Goal: Task Accomplishment & Management: Use online tool/utility

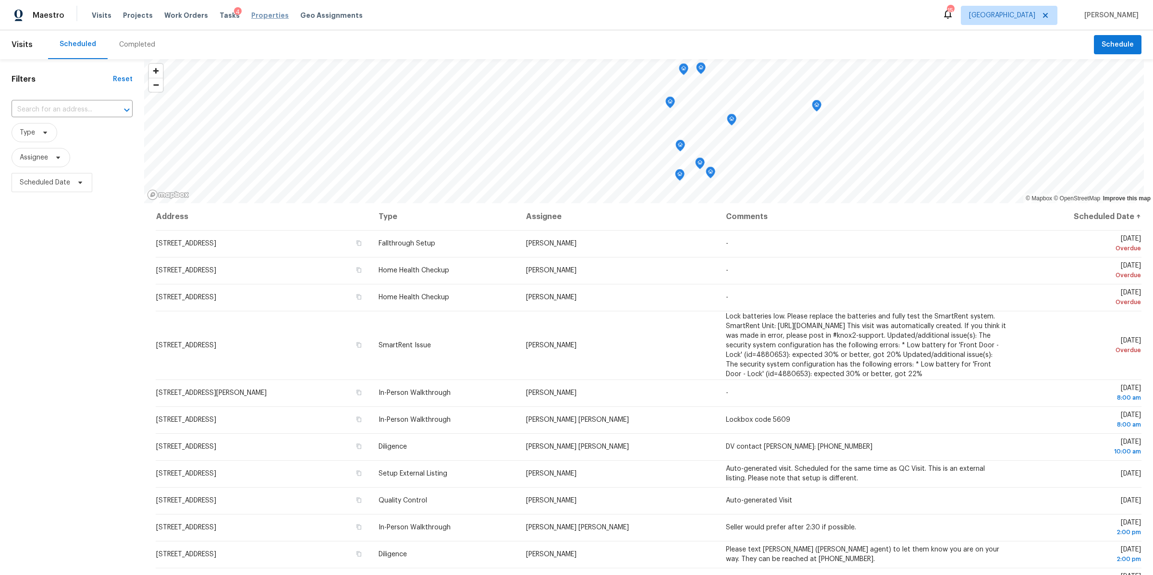
click at [259, 15] on span "Properties" at bounding box center [269, 16] width 37 height 10
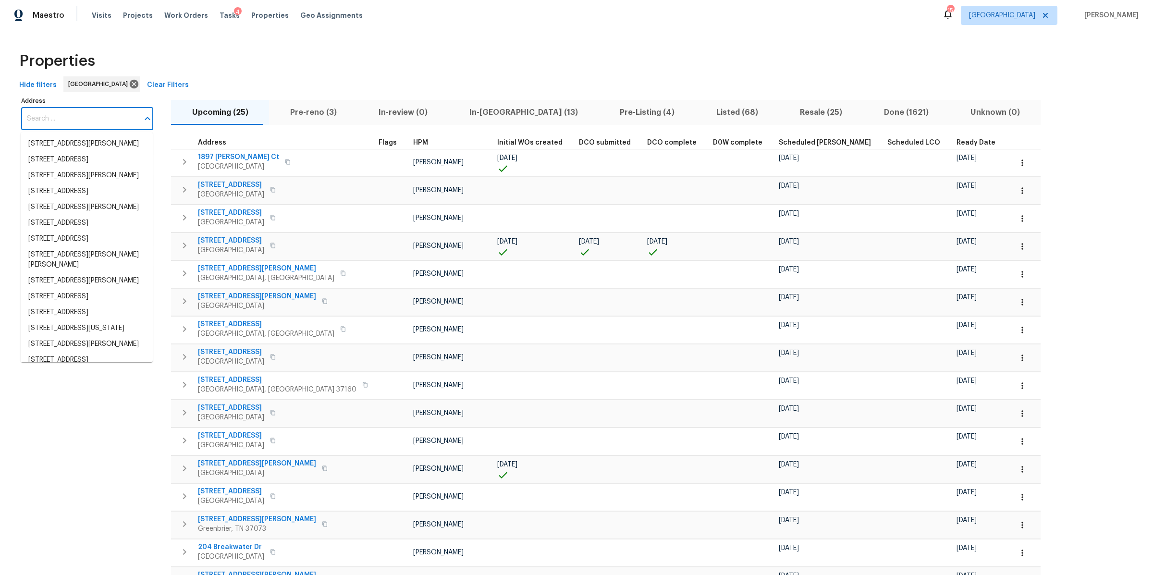
click at [102, 113] on input "Address" at bounding box center [80, 119] width 118 height 23
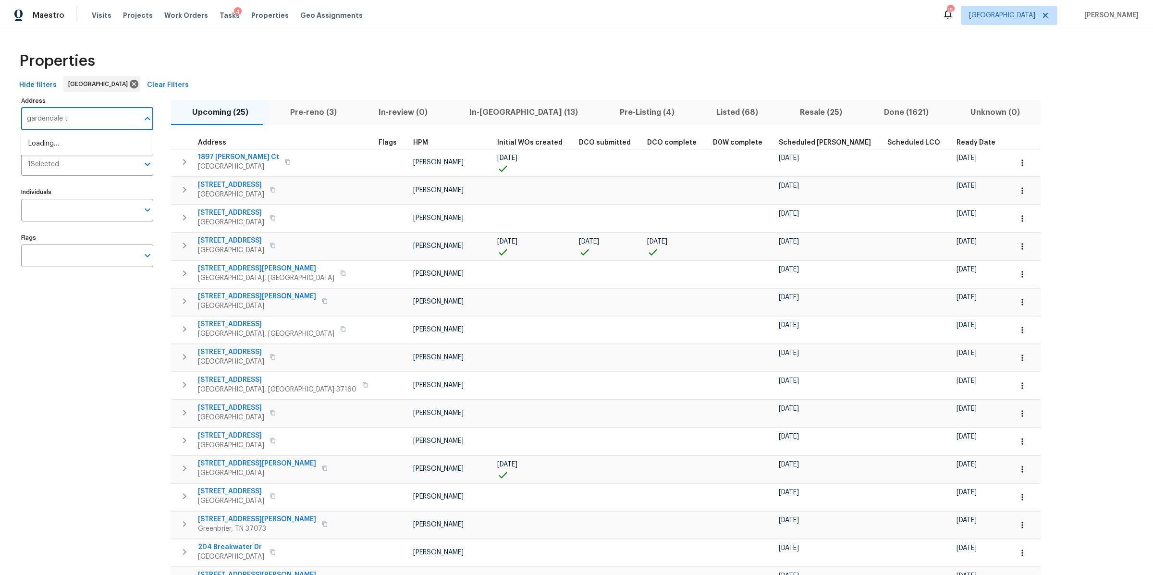
type input "gardendale [GEOGRAPHIC_DATA]"
click at [65, 168] on li "[STREET_ADDRESS]" at bounding box center [87, 160] width 132 height 16
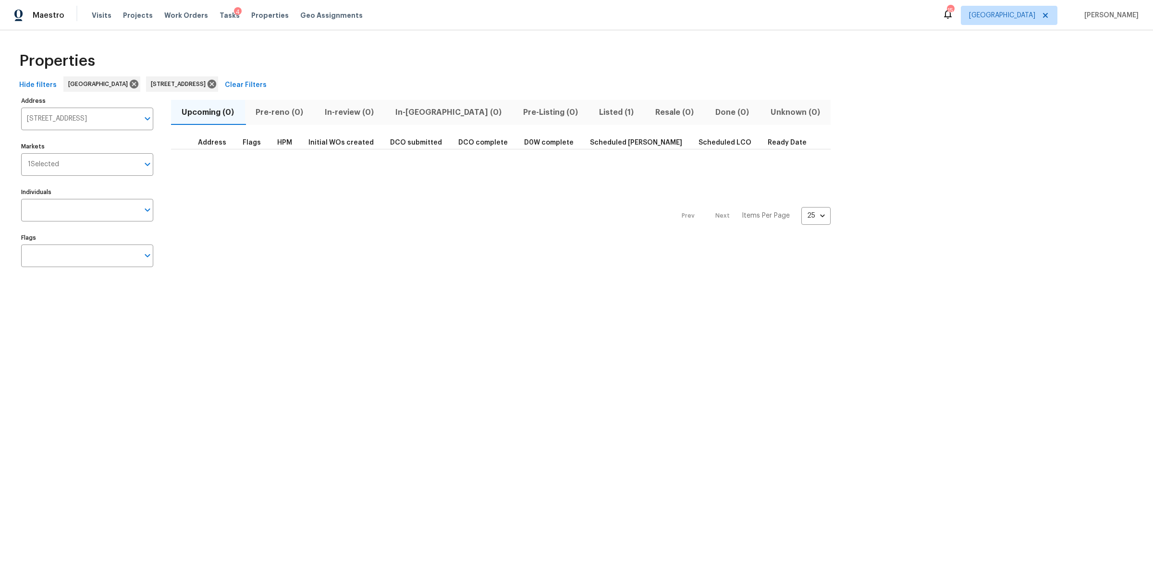
click at [594, 113] on span "Listed (1)" at bounding box center [616, 112] width 45 height 13
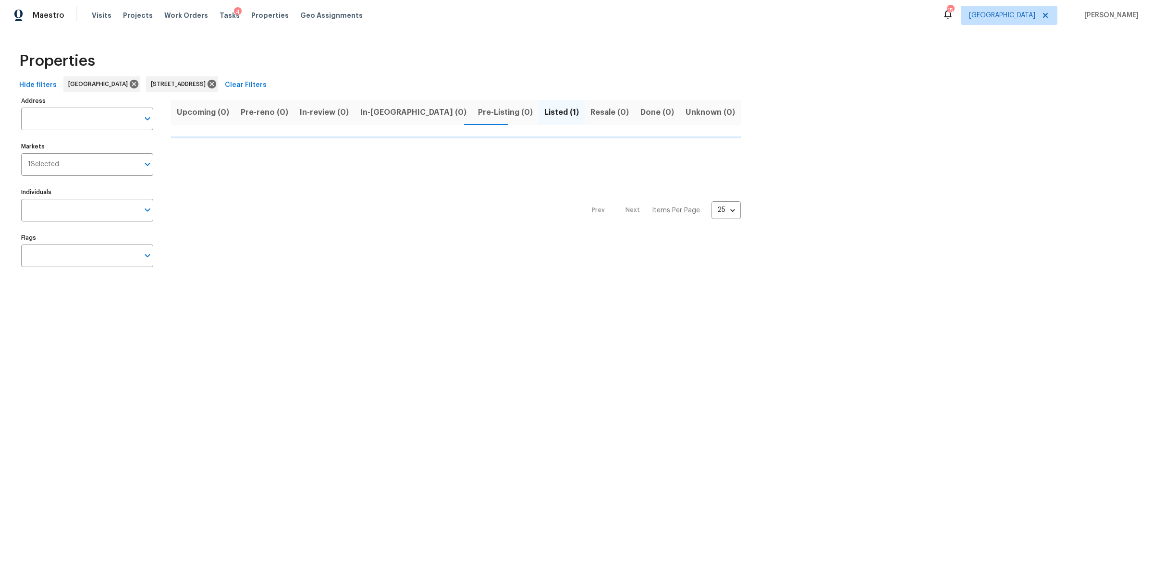
type input "[STREET_ADDRESS]"
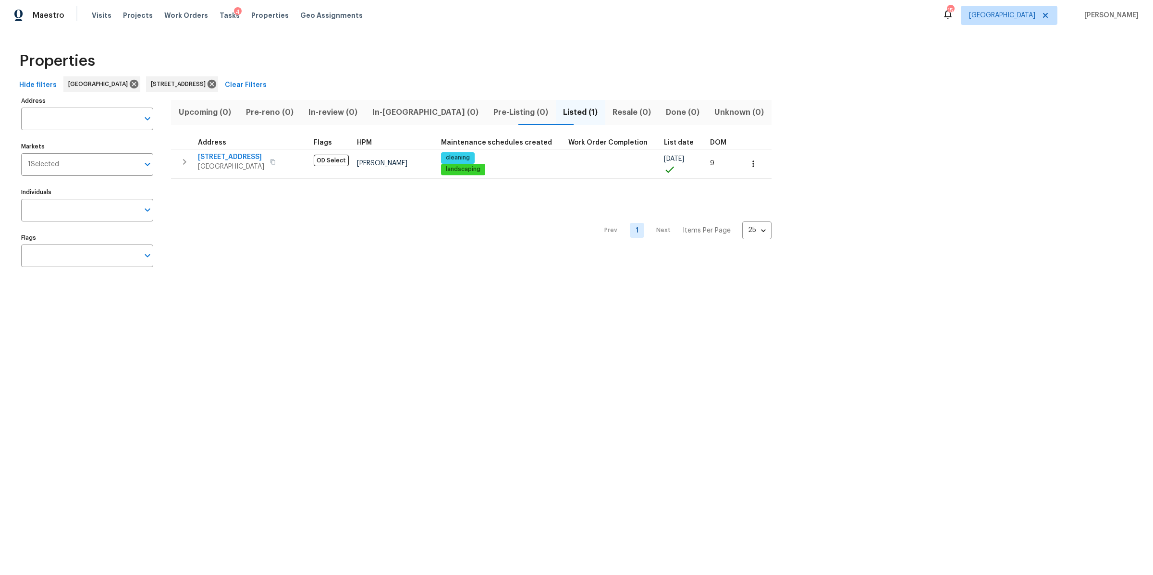
type input "[STREET_ADDRESS]"
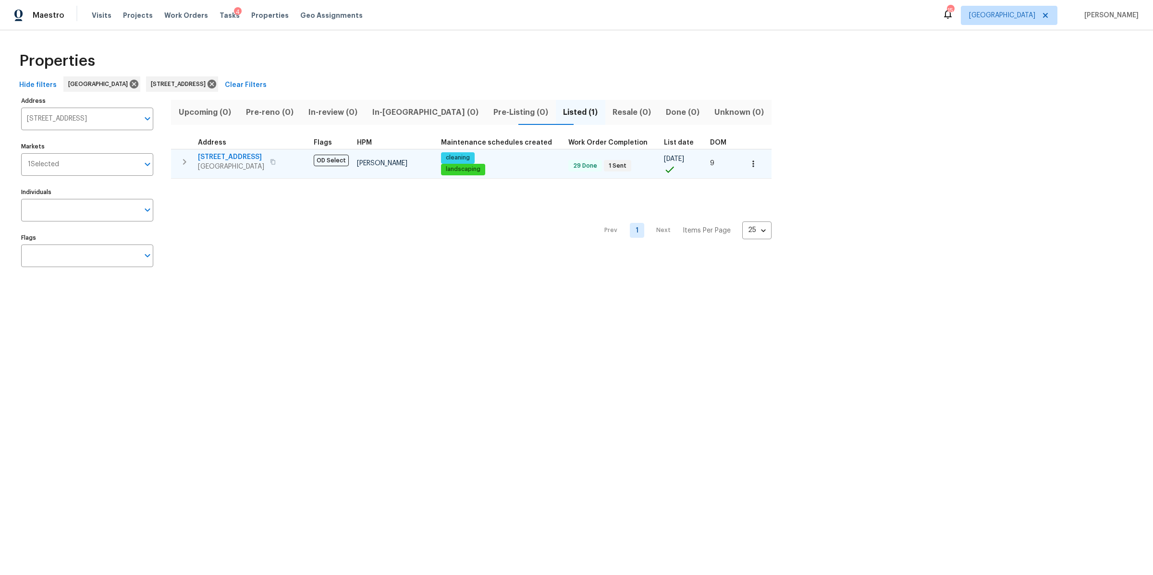
click at [235, 157] on span "[STREET_ADDRESS]" at bounding box center [231, 157] width 66 height 10
click at [749, 163] on icon "button" at bounding box center [754, 164] width 10 height 10
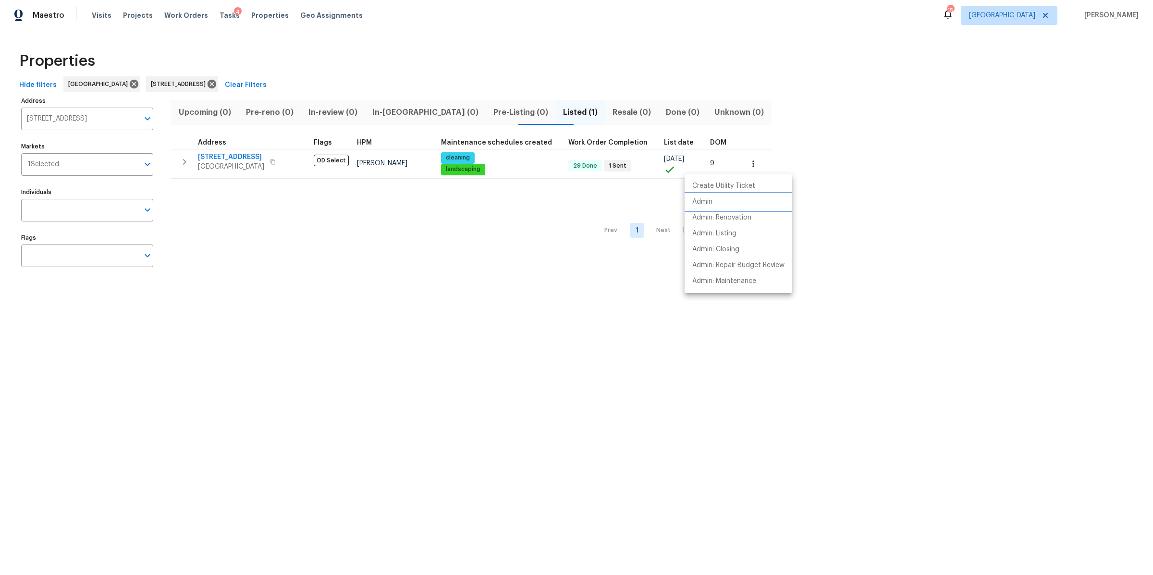
click at [711, 206] on p "Admin" at bounding box center [702, 202] width 20 height 10
click at [219, 15] on div at bounding box center [576, 287] width 1153 height 575
click at [220, 15] on span "Tasks" at bounding box center [230, 15] width 20 height 7
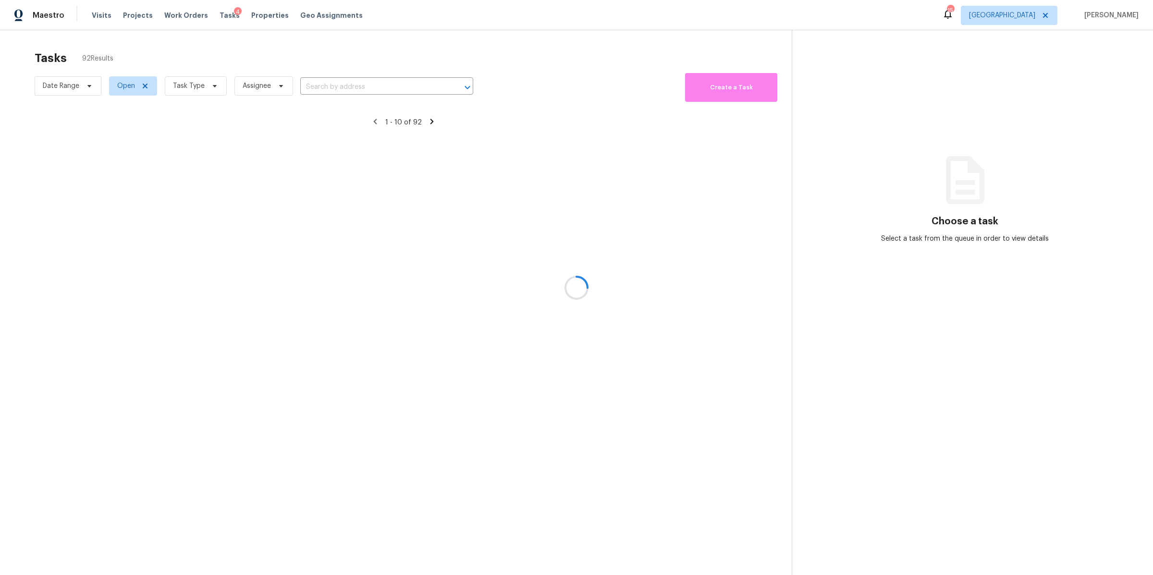
click at [198, 81] on div at bounding box center [576, 287] width 1153 height 575
click at [202, 86] on span "Task Type" at bounding box center [189, 86] width 32 height 10
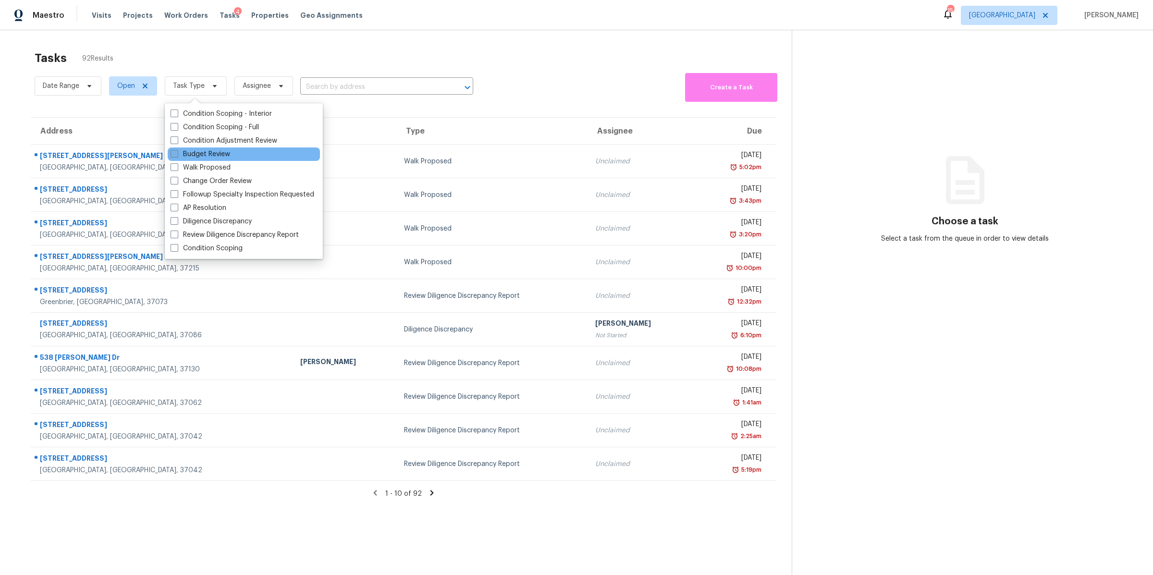
click at [207, 154] on label "Budget Review" at bounding box center [201, 154] width 60 height 10
click at [177, 154] on input "Budget Review" at bounding box center [174, 152] width 6 height 6
checkbox input "true"
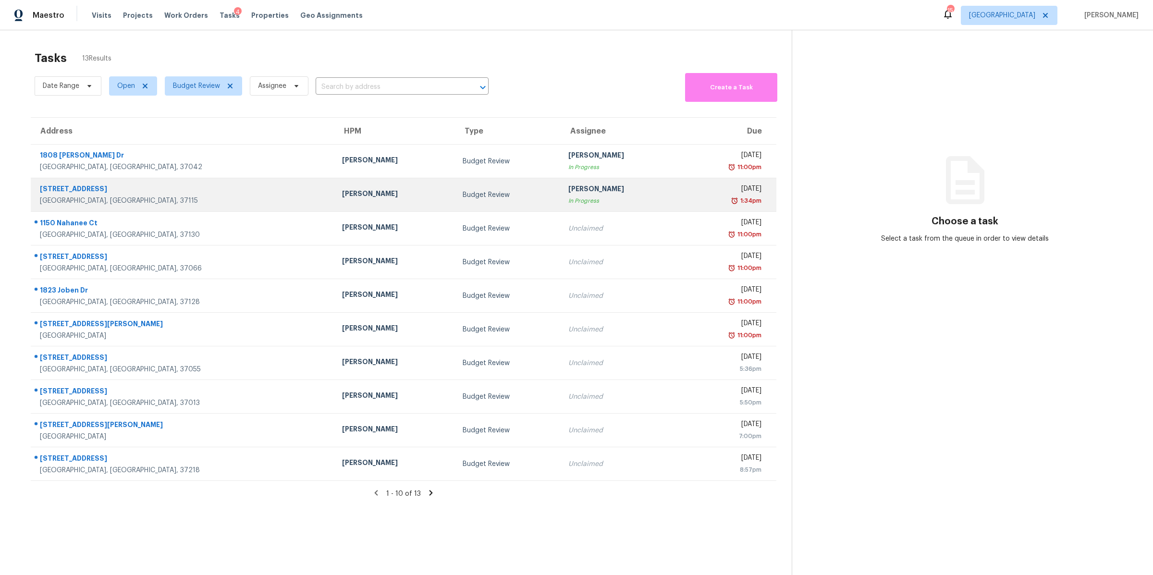
click at [51, 195] on div "[STREET_ADDRESS]" at bounding box center [183, 190] width 287 height 12
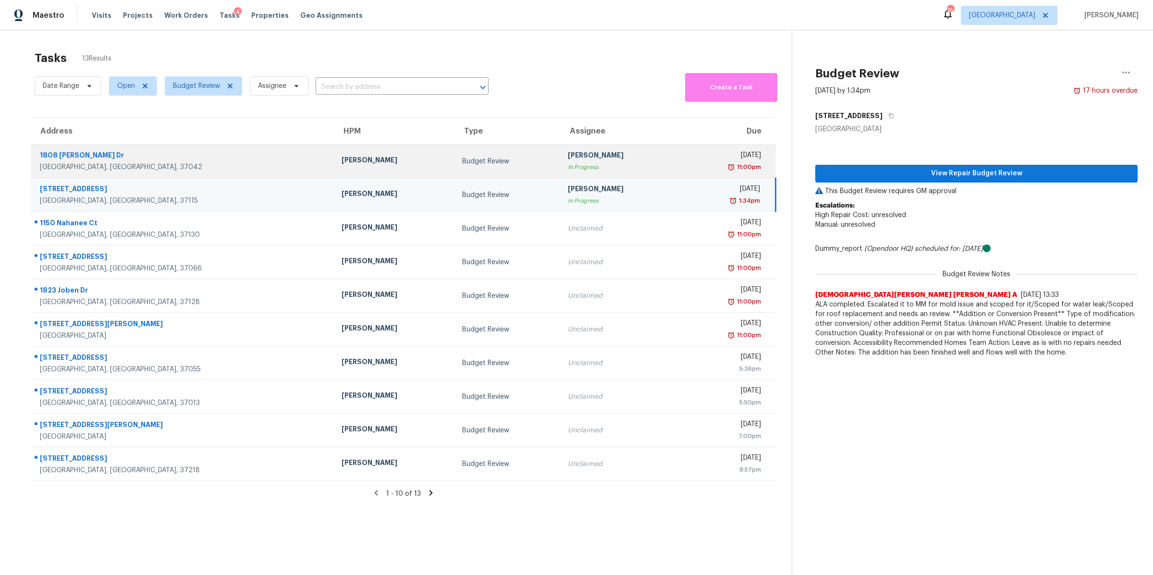
click at [169, 171] on div "[GEOGRAPHIC_DATA], [GEOGRAPHIC_DATA], 37042" at bounding box center [183, 167] width 286 height 10
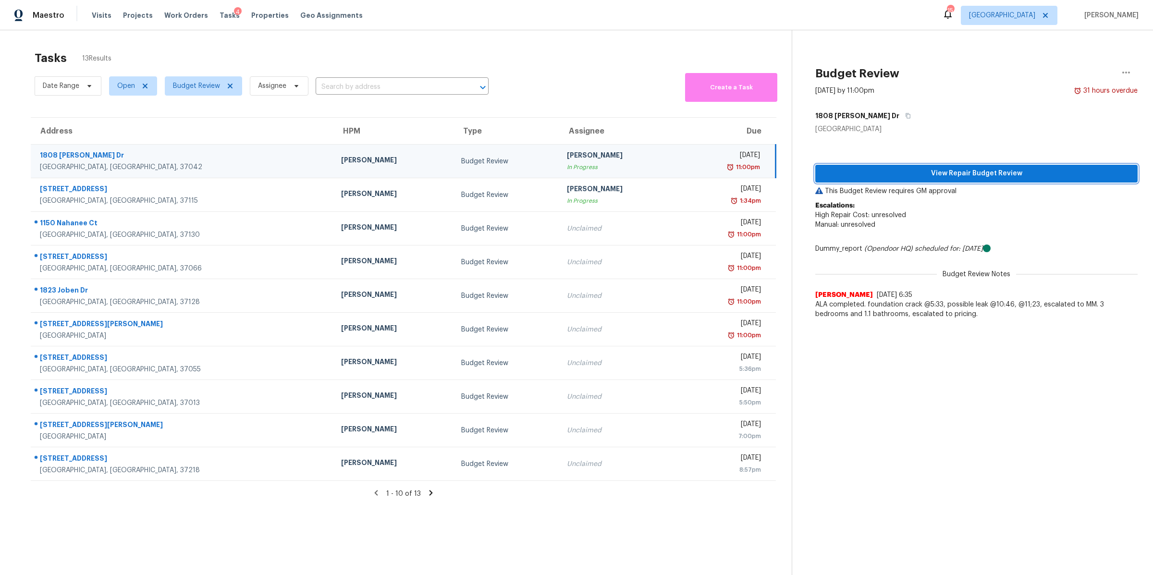
click at [908, 169] on span "View Repair Budget Review" at bounding box center [976, 174] width 307 height 12
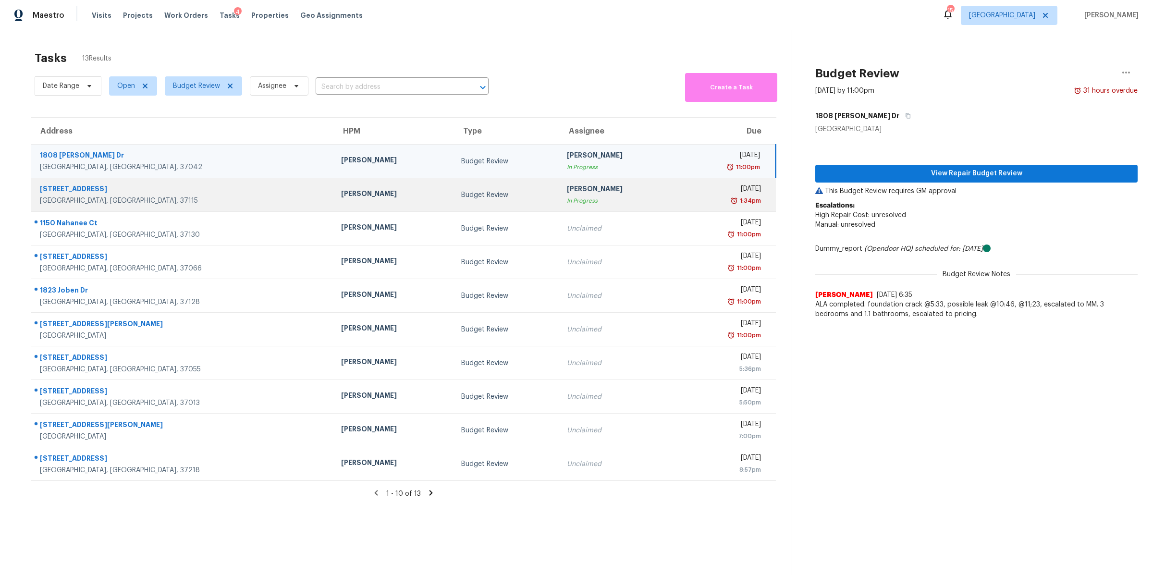
click at [62, 191] on div "[STREET_ADDRESS]" at bounding box center [183, 190] width 286 height 12
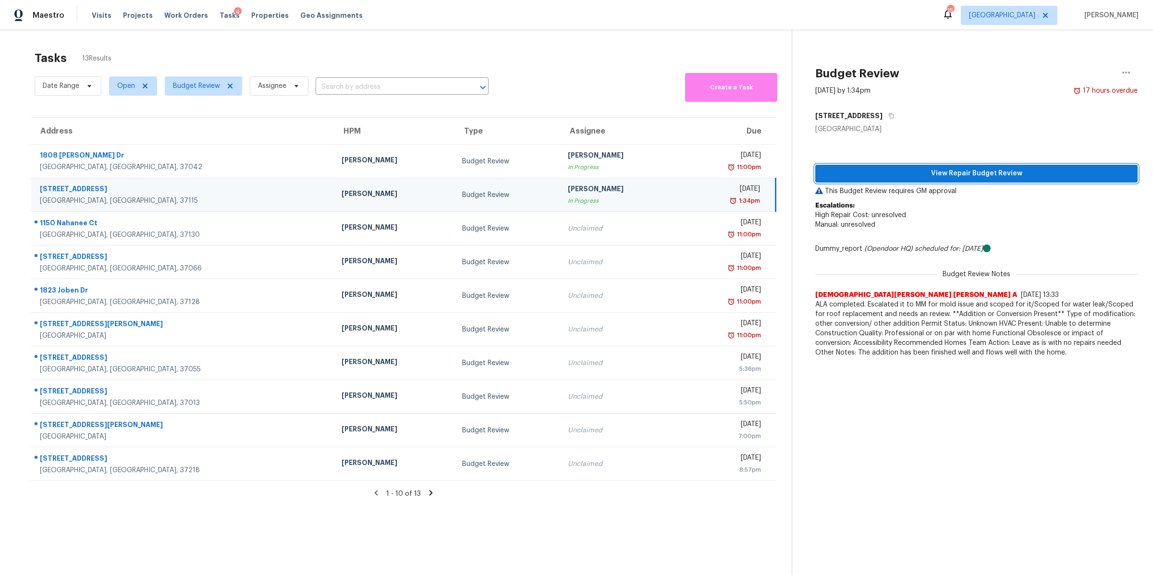
click at [912, 175] on span "View Repair Budget Review" at bounding box center [976, 174] width 307 height 12
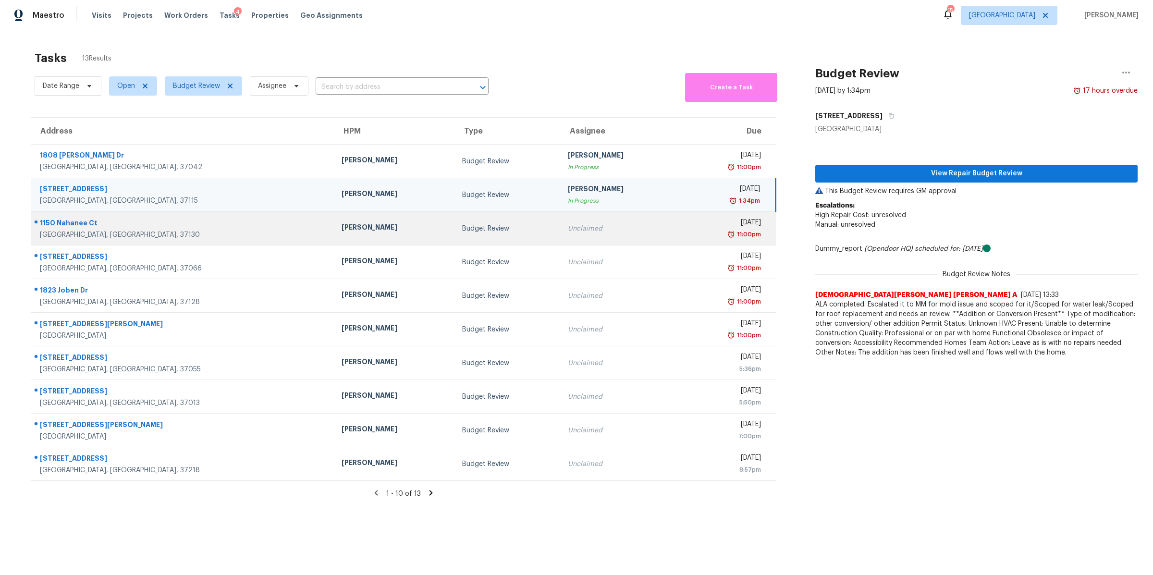
click at [62, 226] on div "1150 Nahanee Ct" at bounding box center [183, 224] width 286 height 12
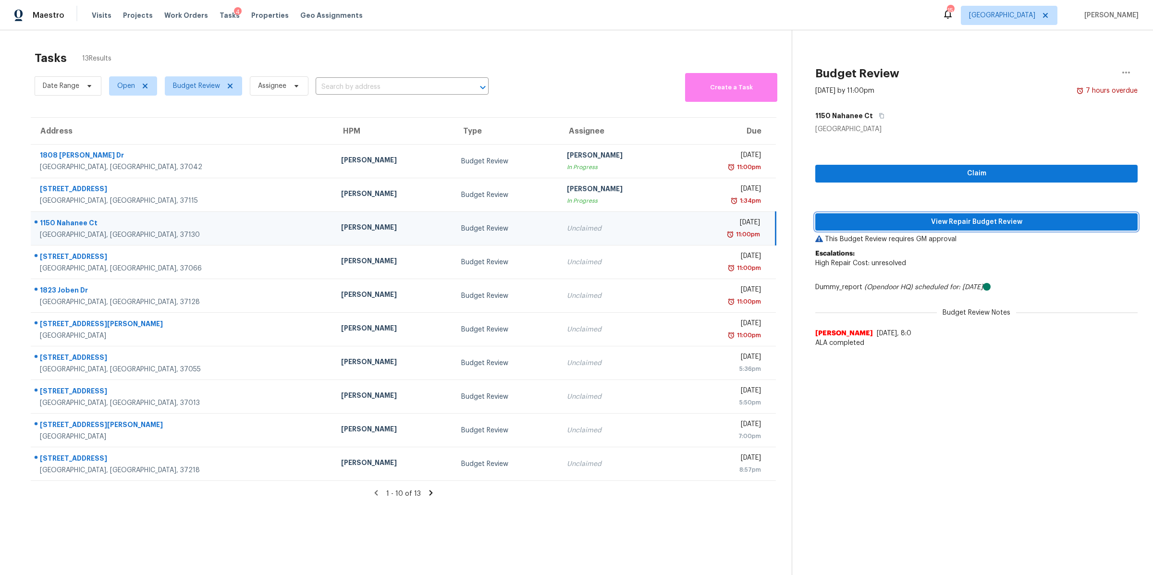
click at [943, 219] on span "View Repair Budget Review" at bounding box center [976, 222] width 307 height 12
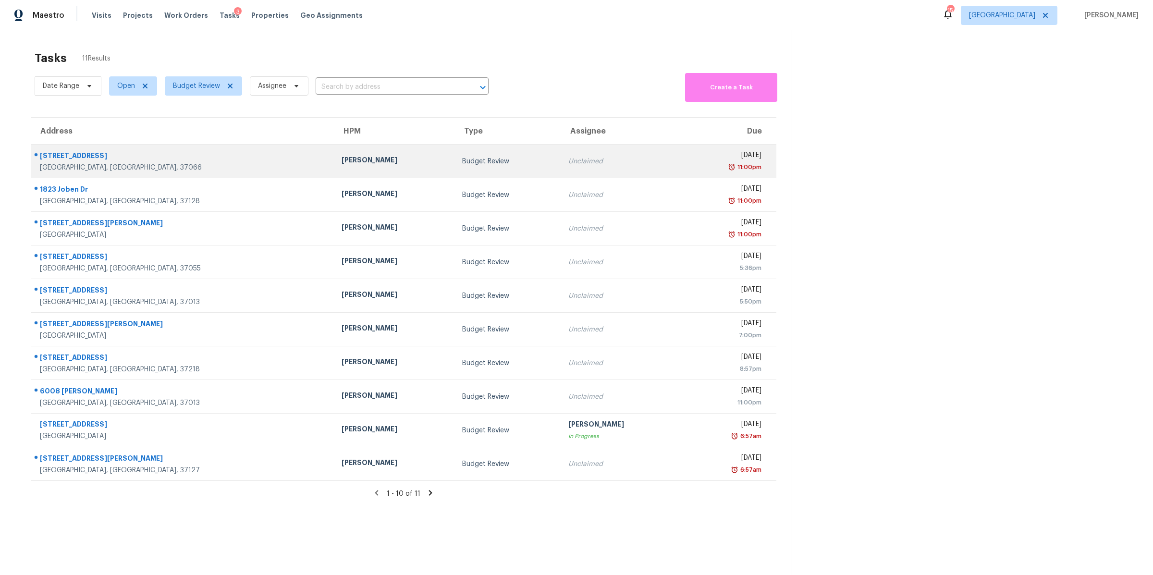
click at [85, 165] on div "[GEOGRAPHIC_DATA], [GEOGRAPHIC_DATA], 37066" at bounding box center [183, 168] width 286 height 10
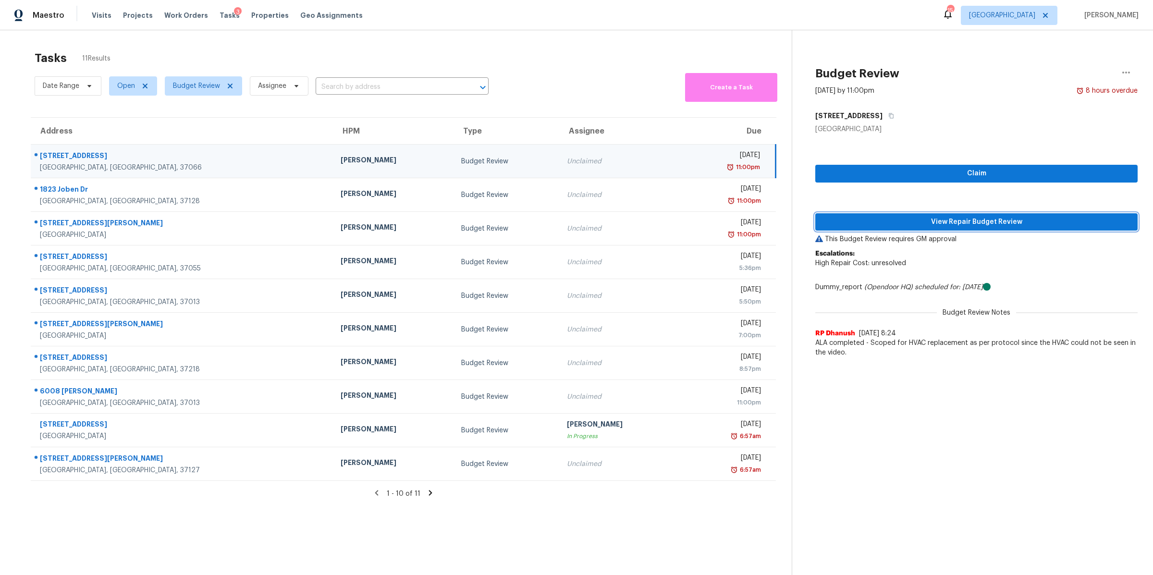
click at [970, 222] on span "View Repair Budget Review" at bounding box center [976, 222] width 307 height 12
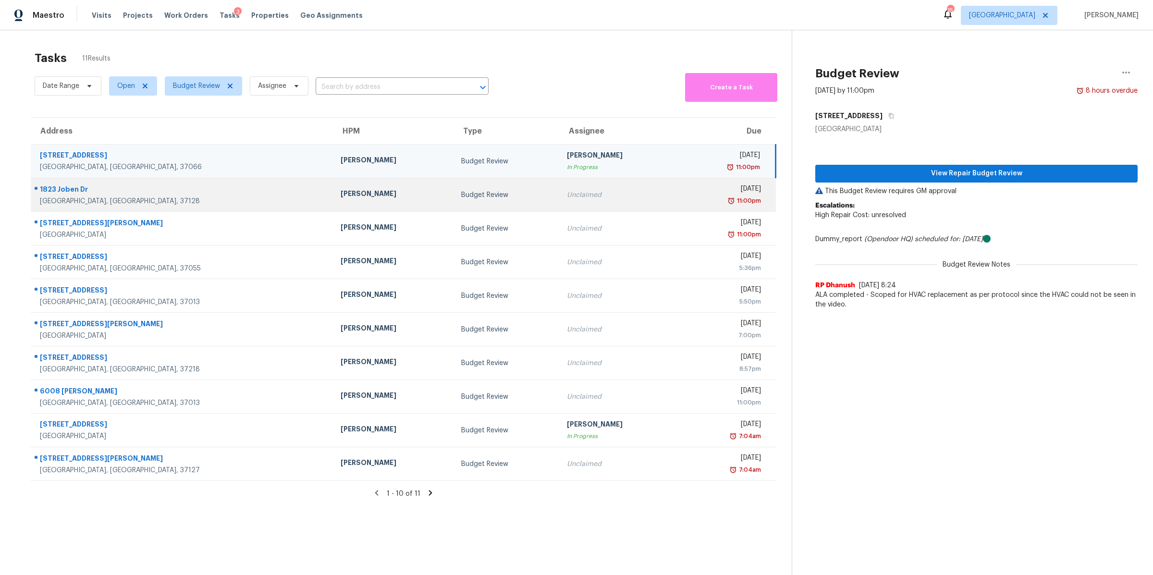
click at [63, 195] on div "1823 Joben Dr" at bounding box center [182, 191] width 285 height 12
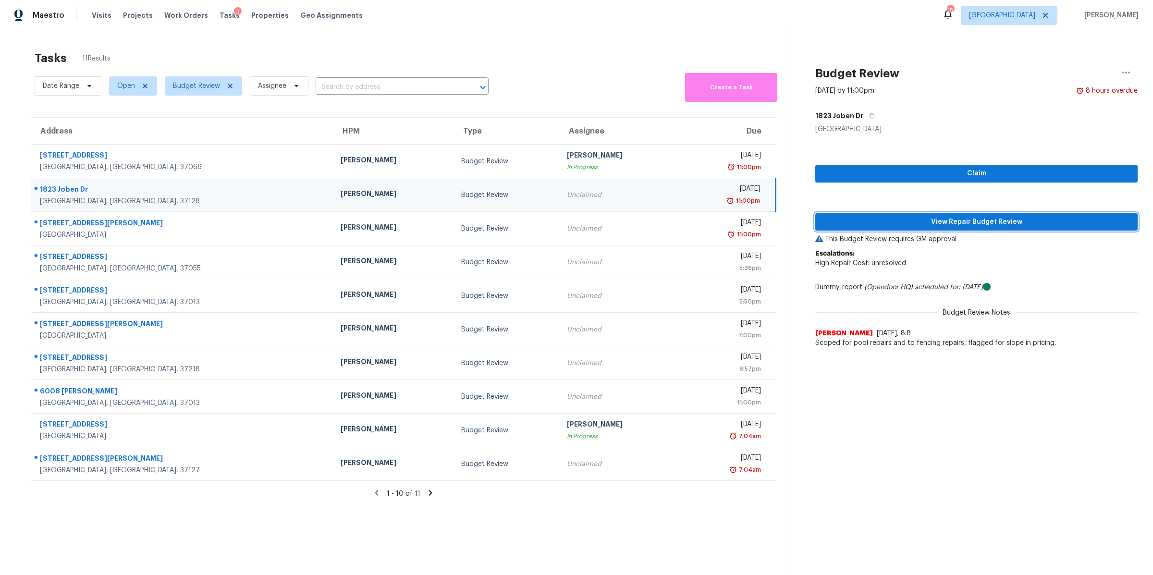
click at [949, 219] on span "View Repair Budget Review" at bounding box center [976, 222] width 307 height 12
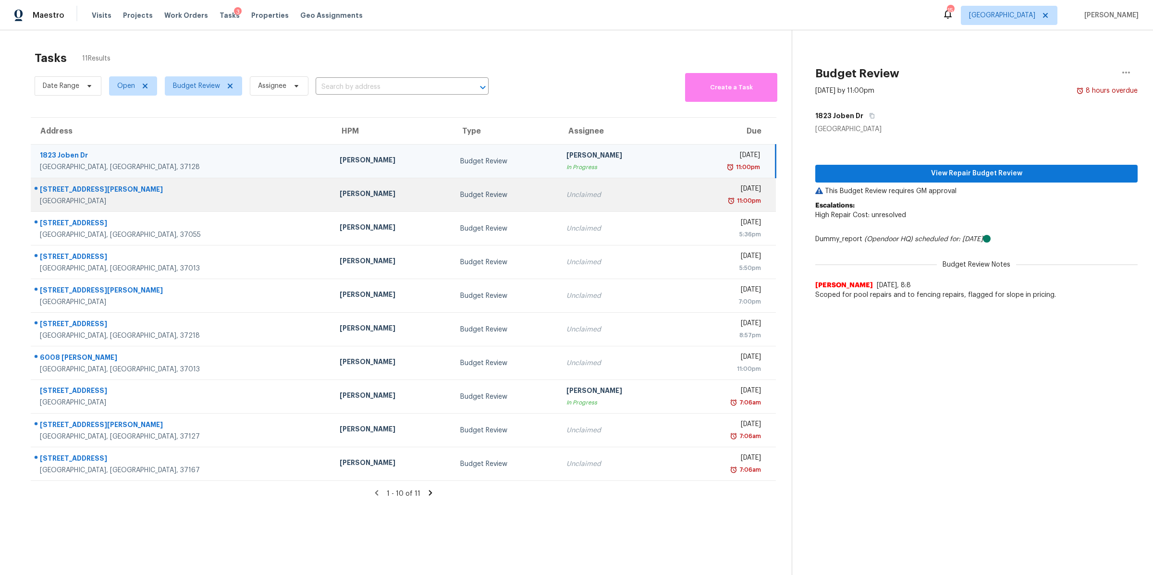
click at [61, 190] on div "[STREET_ADDRESS][PERSON_NAME]" at bounding box center [182, 191] width 284 height 12
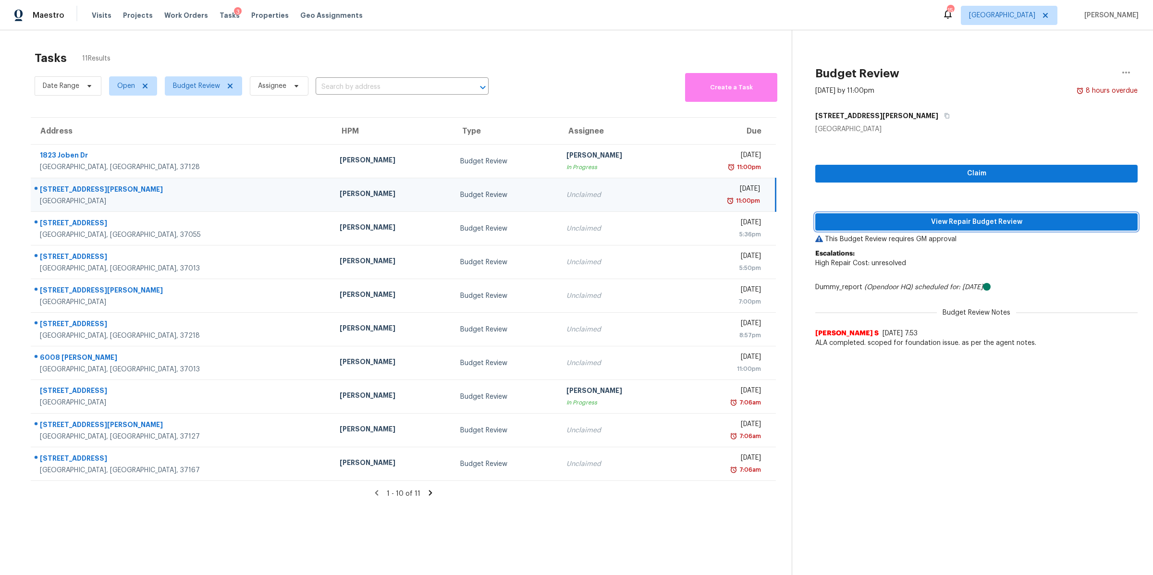
click at [933, 225] on span "View Repair Budget Review" at bounding box center [976, 222] width 307 height 12
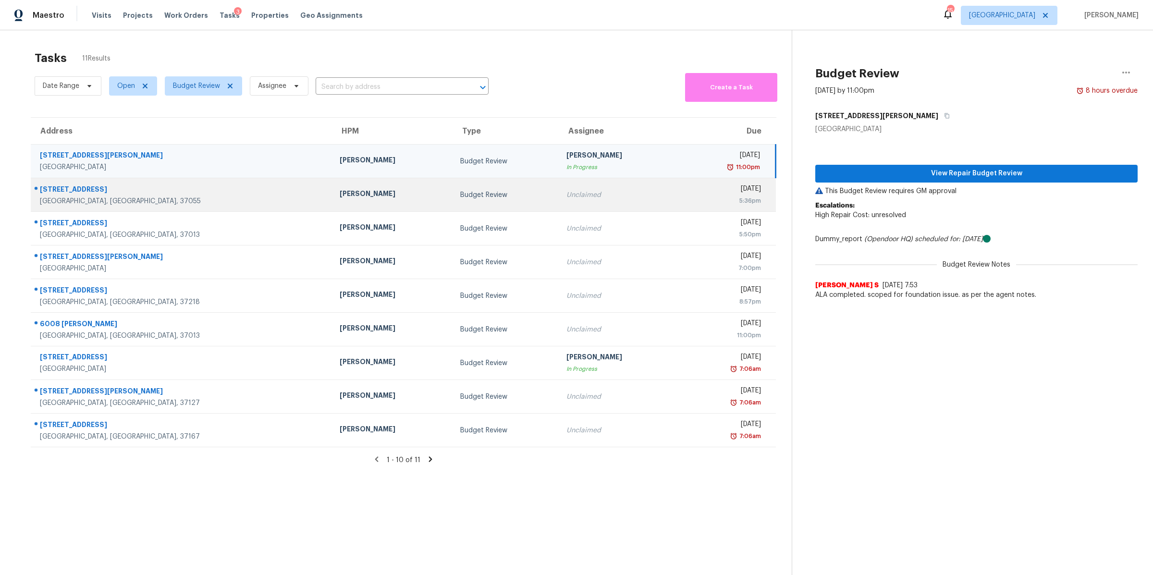
click at [76, 193] on div "[STREET_ADDRESS]" at bounding box center [182, 191] width 284 height 12
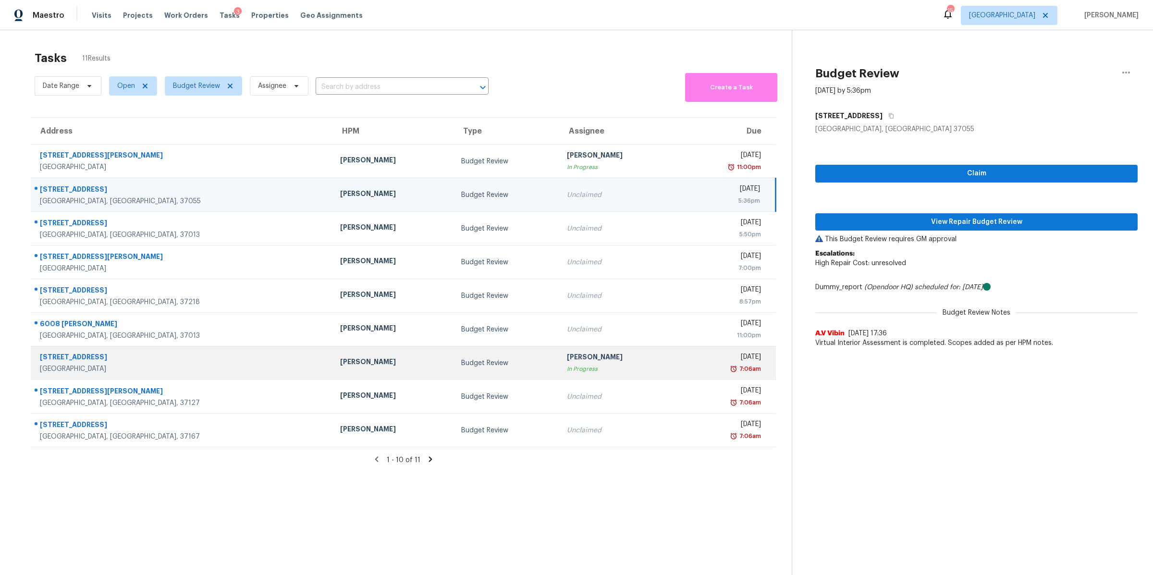
click at [74, 364] on div "[STREET_ADDRESS]" at bounding box center [182, 363] width 285 height 22
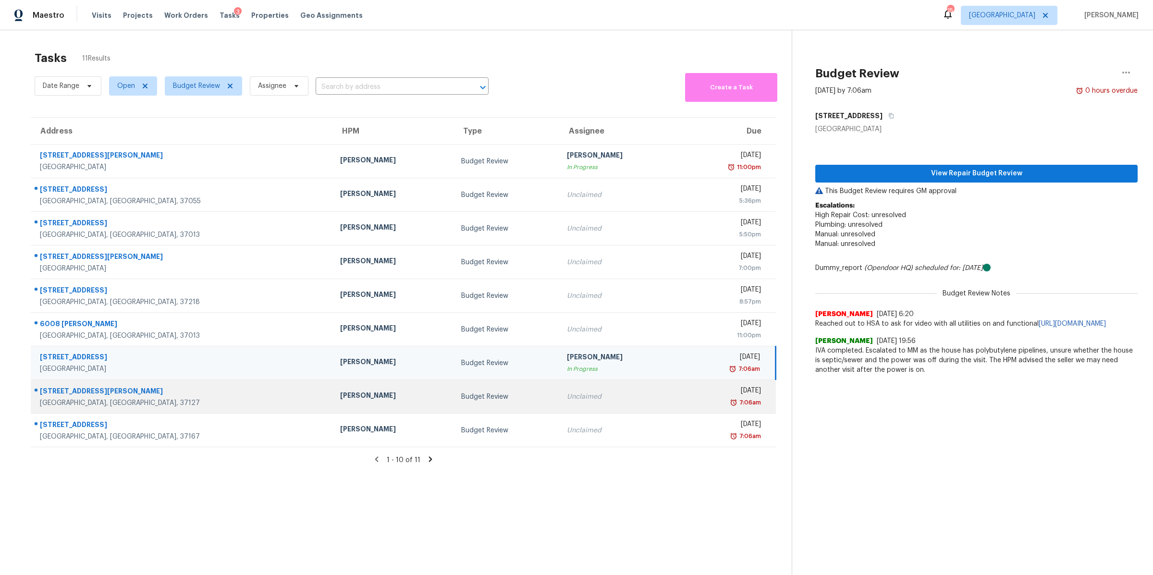
click at [74, 399] on div "[GEOGRAPHIC_DATA], [GEOGRAPHIC_DATA], 37127" at bounding box center [182, 403] width 285 height 10
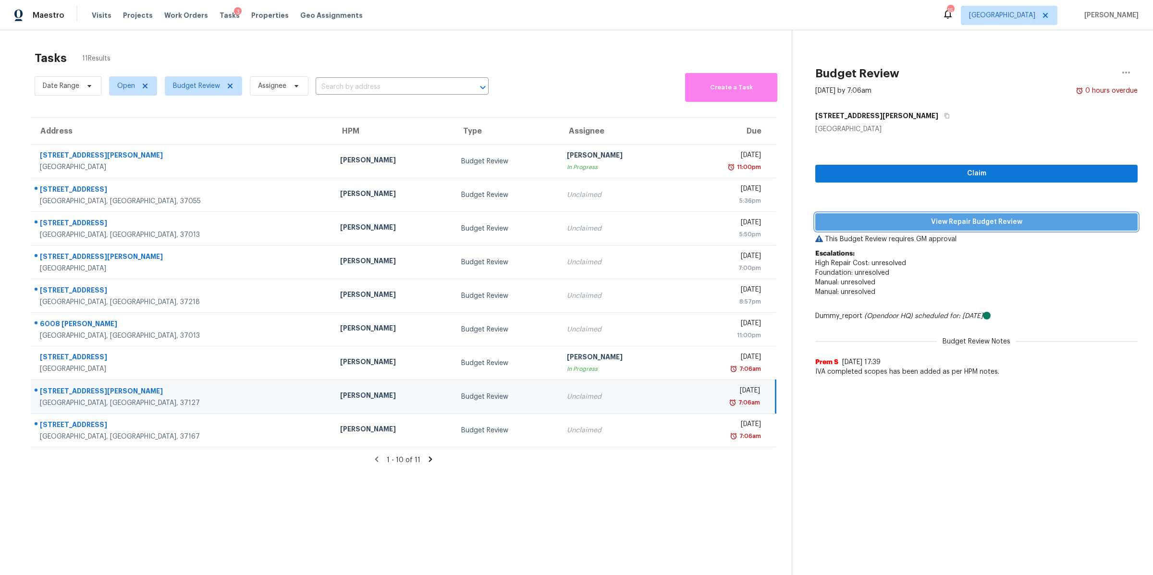
click at [949, 217] on span "View Repair Budget Review" at bounding box center [976, 222] width 307 height 12
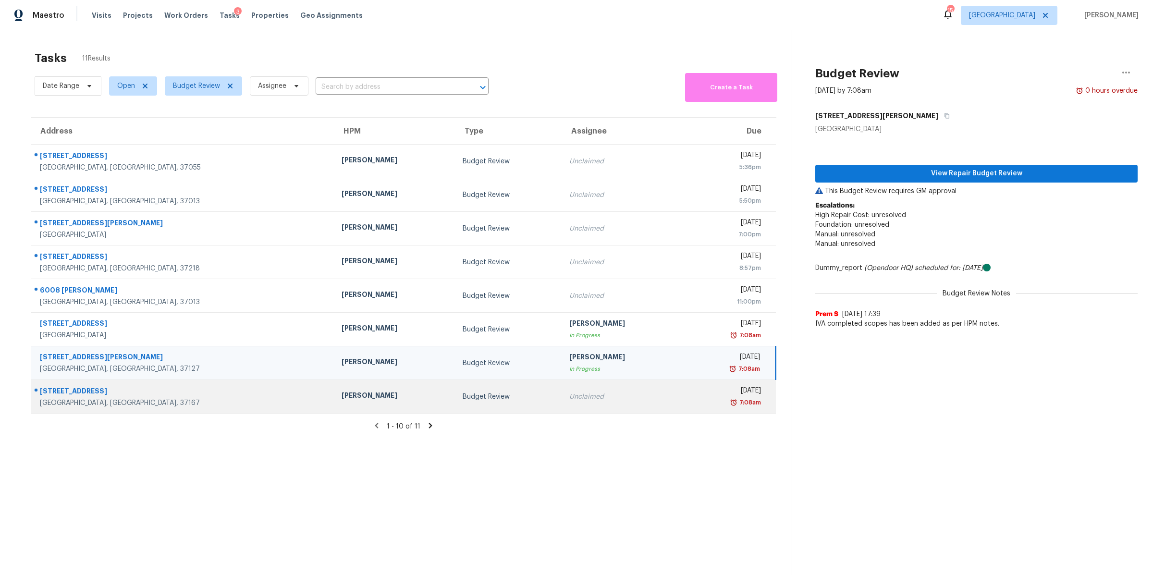
click at [60, 399] on div "[GEOGRAPHIC_DATA], [GEOGRAPHIC_DATA], 37167" at bounding box center [183, 403] width 286 height 10
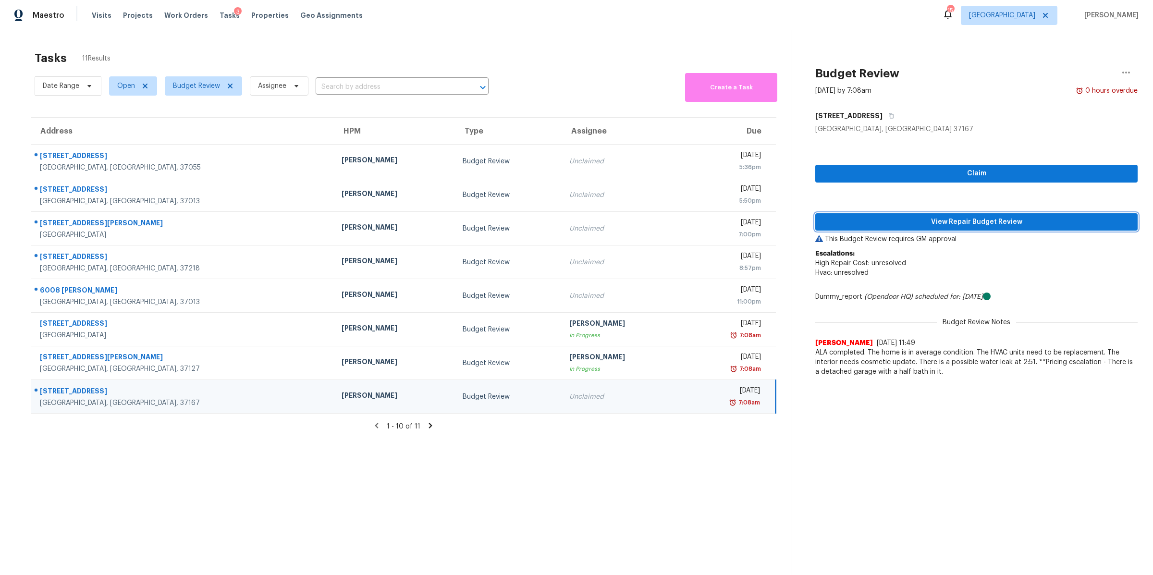
click at [923, 219] on span "View Repair Budget Review" at bounding box center [976, 222] width 307 height 12
